Goal: Task Accomplishment & Management: Use online tool/utility

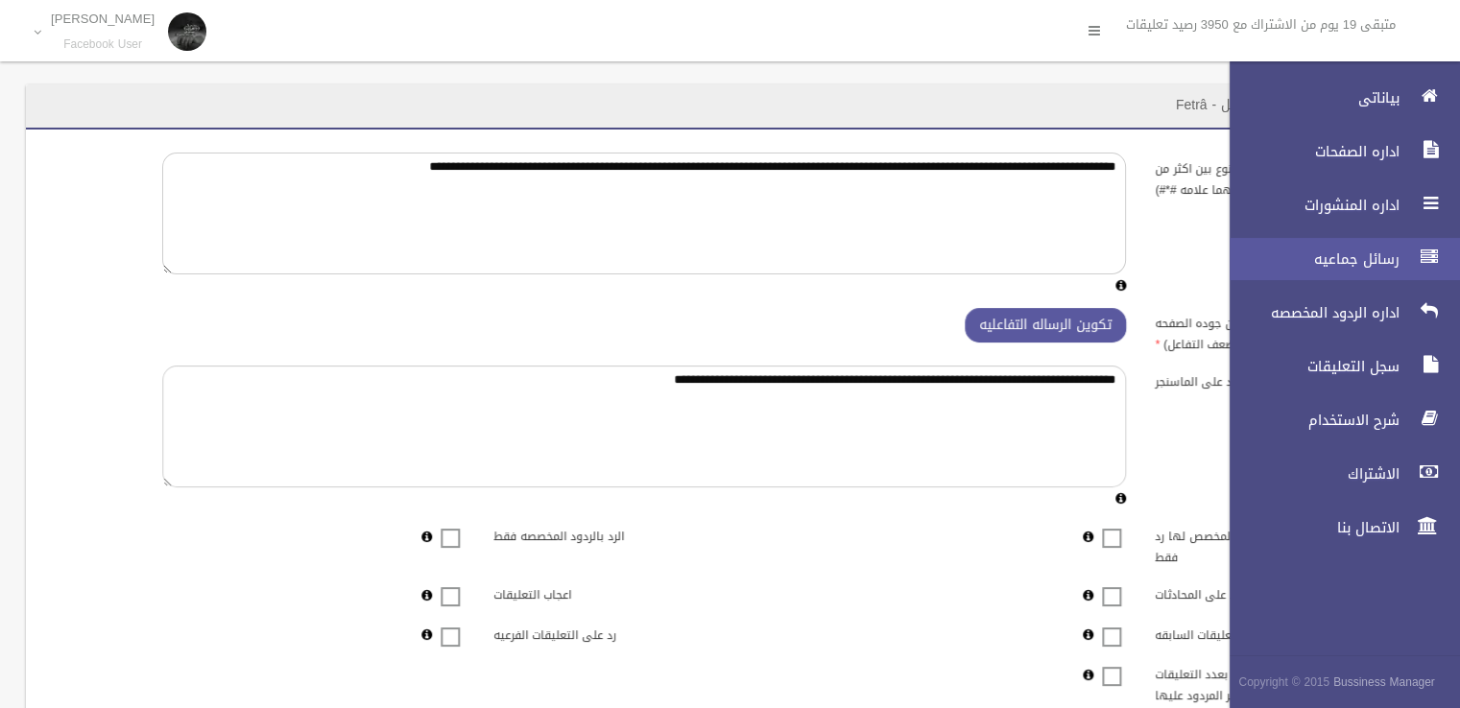
click at [1340, 243] on link "رسائل جماعيه" at bounding box center [1336, 259] width 247 height 42
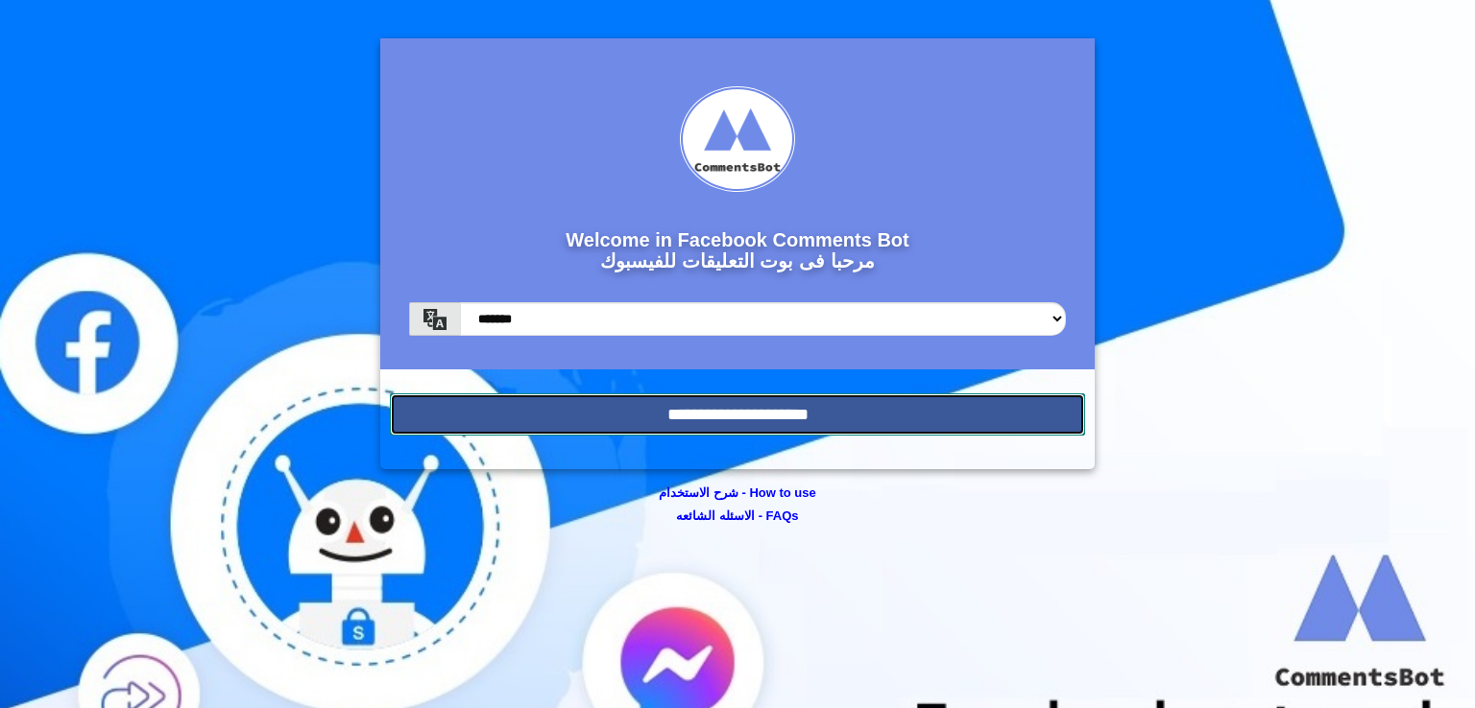
click at [717, 416] on input "**********" at bounding box center [737, 415] width 695 height 42
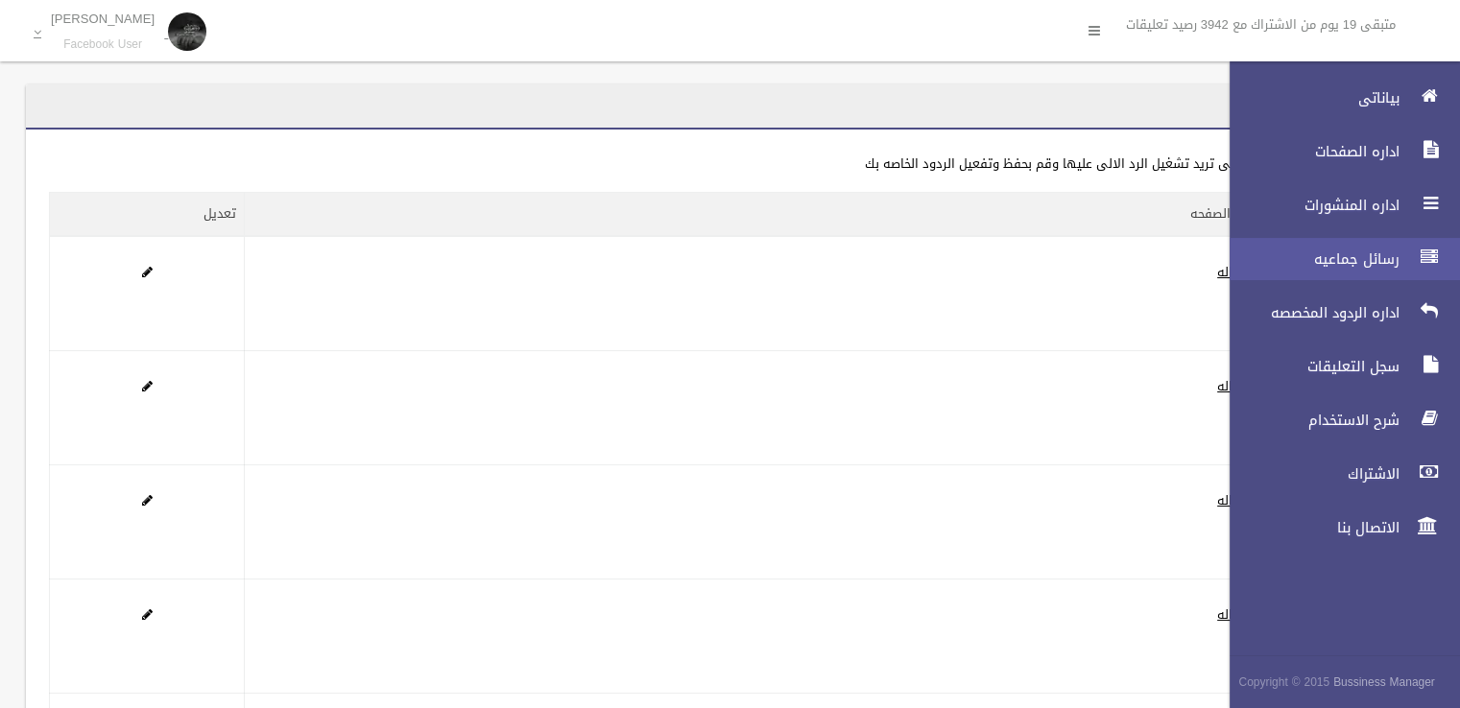
click at [1371, 253] on span "رسائل جماعيه" at bounding box center [1309, 259] width 192 height 19
